Goal: Task Accomplishment & Management: Complete application form

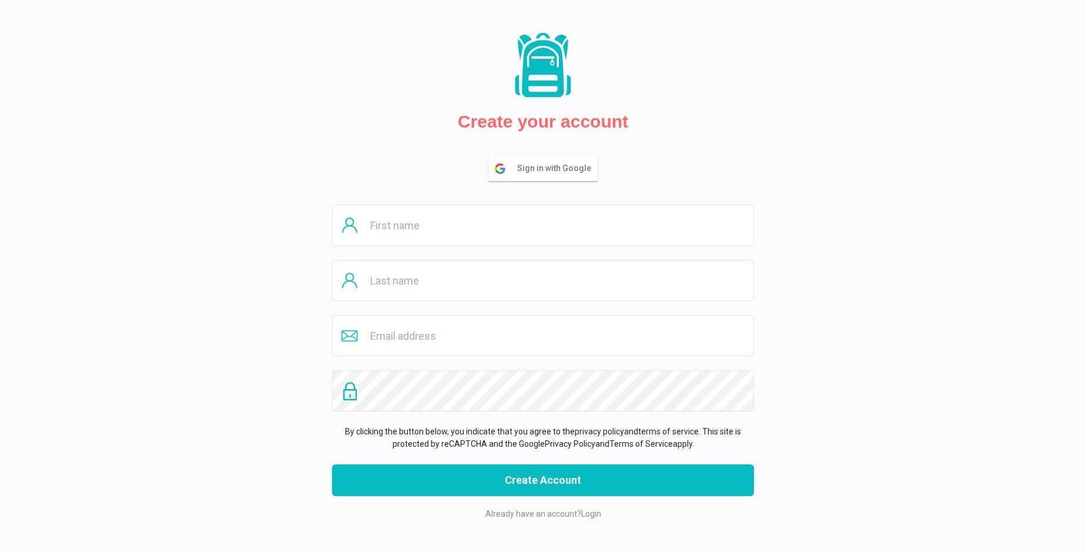
click at [543, 225] on input "text" at bounding box center [543, 225] width 422 height 41
type input "Linda"
click at [543, 280] on input "text" at bounding box center [543, 280] width 422 height 41
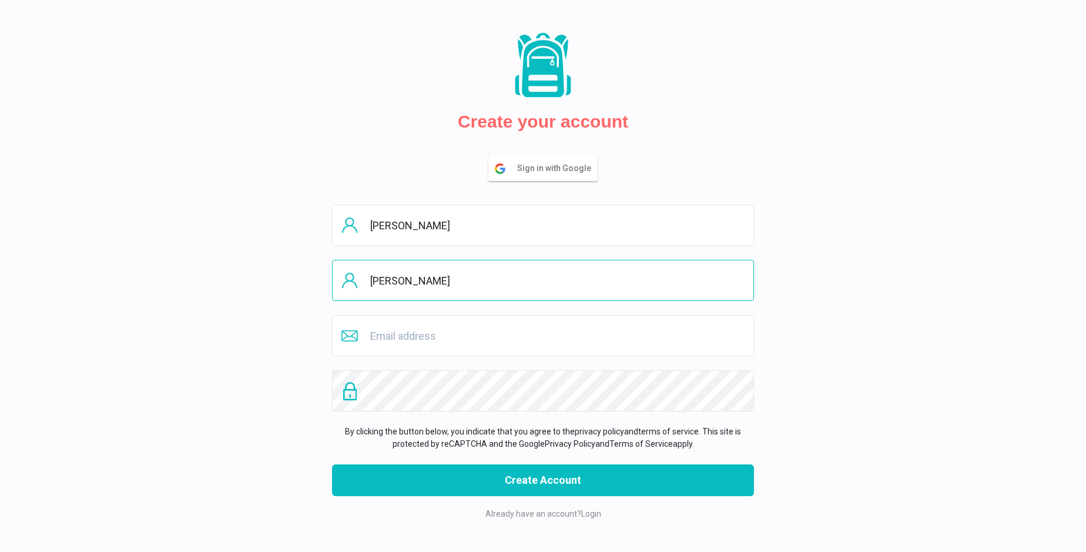
type input "Mueller"
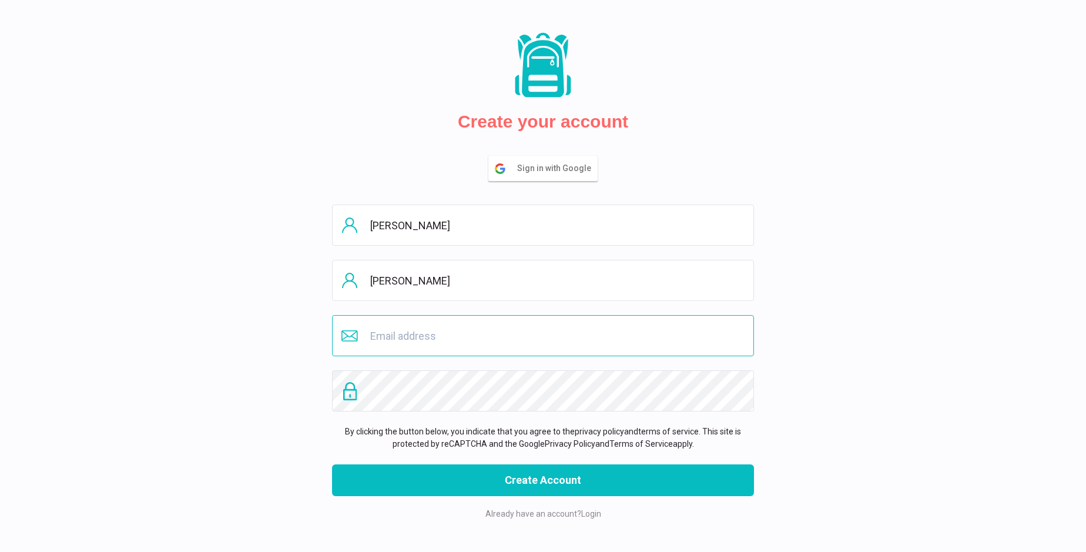
click at [543, 336] on input "email" at bounding box center [543, 335] width 422 height 41
type input "fieryaresb@gmail.com"
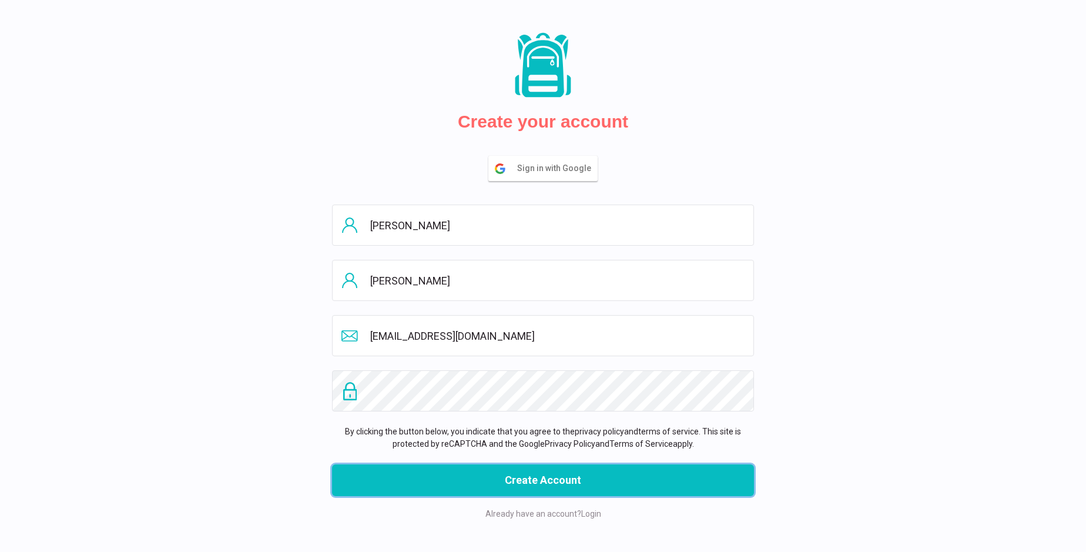
click at [543, 480] on button "Create Account" at bounding box center [543, 480] width 422 height 32
